Goal: Information Seeking & Learning: Learn about a topic

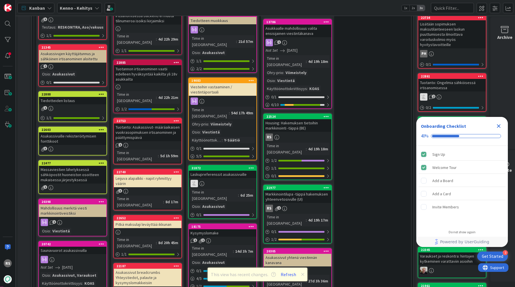
scroll to position [337, 0]
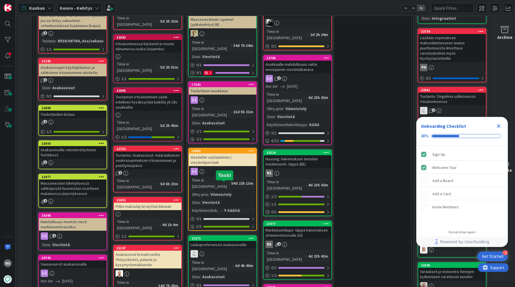
scroll to position [456, 0]
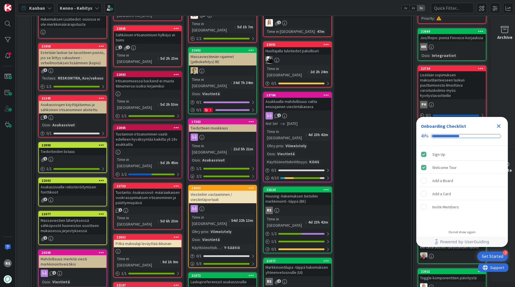
click at [284, 264] on div "Markkinointilupa -täppä hakemuksen yhteenvetosivulle (UI)" at bounding box center [298, 270] width 68 height 13
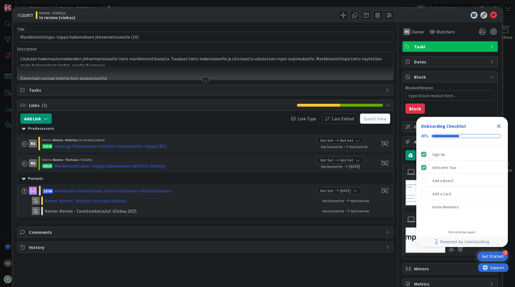
click at [207, 78] on div at bounding box center [205, 80] width 6 height 5
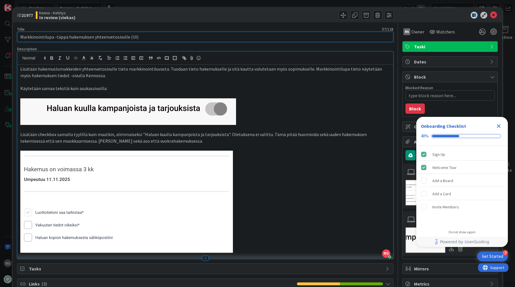
drag, startPoint x: 157, startPoint y: 37, endPoint x: 19, endPoint y: 37, distance: 138.8
click at [19, 37] on input "Markkinointilupa -täppä hakemuksen yhteenvetosivulle (UI)" at bounding box center [205, 37] width 376 height 10
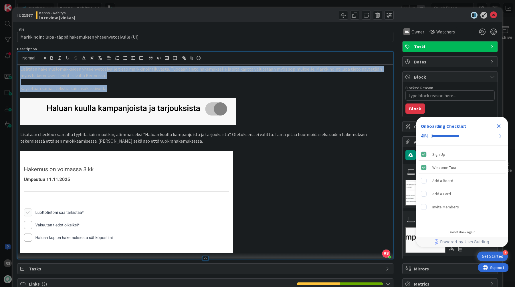
drag, startPoint x: 113, startPoint y: 90, endPoint x: 15, endPoint y: 63, distance: 101.4
click at [15, 63] on div "ID 21977 Kenno - Kehitys In review (viekas) Title 57 / 128 Markkinointilupa -tä…" at bounding box center [257, 222] width 489 height 428
copy div "Lisätään hakemuslomakkeiden yhteenvetosivulle tieto markkinointiluvasta. Tuodaa…"
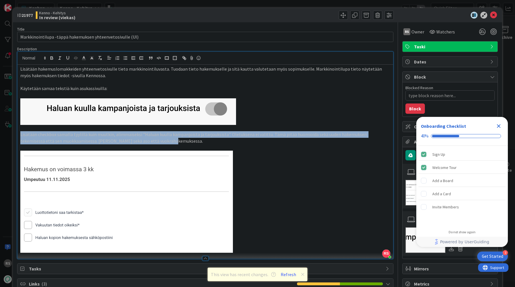
drag, startPoint x: 150, startPoint y: 142, endPoint x: 13, endPoint y: 136, distance: 136.6
click at [13, 136] on div "ID 21977 Kenno - Kehitys In review (viekas) Title 57 / 128 Markkinointilupa -tä…" at bounding box center [257, 222] width 489 height 428
copy p "Lisätään checkbox samalla tyylillä kuin muutkin, alimmaiseksi "Haluan kuulla ka…"
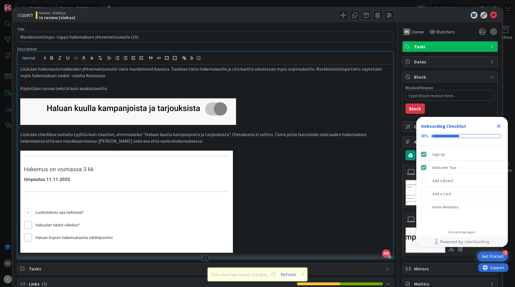
click at [374, 219] on p at bounding box center [205, 202] width 370 height 102
type textarea "x"
